Goal: Information Seeking & Learning: Check status

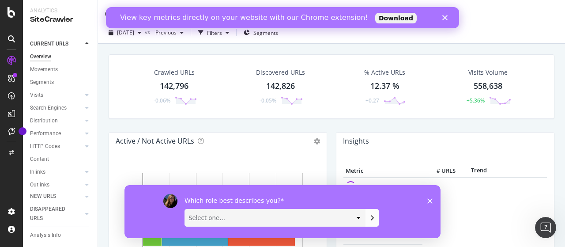
click at [428, 201] on polygon "Close survey" at bounding box center [429, 200] width 5 height 5
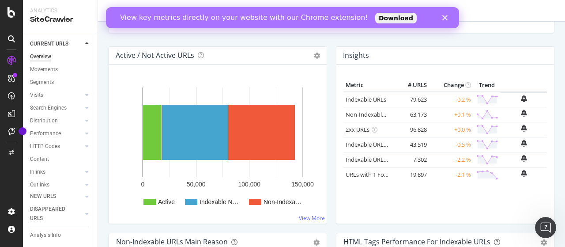
scroll to position [88, 0]
